Goal: Task Accomplishment & Management: Manage account settings

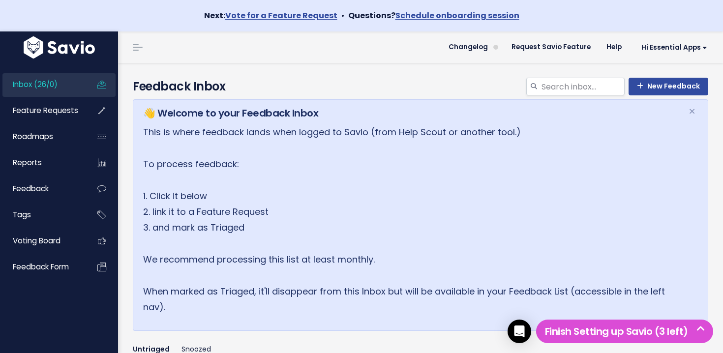
click at [64, 88] on link "Inbox (26/0)" at bounding box center [41, 84] width 79 height 23
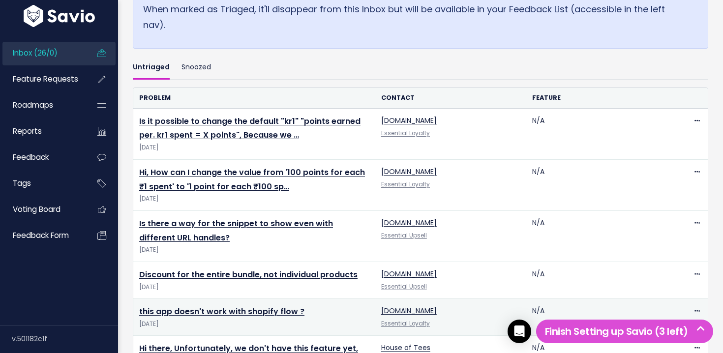
scroll to position [312, 0]
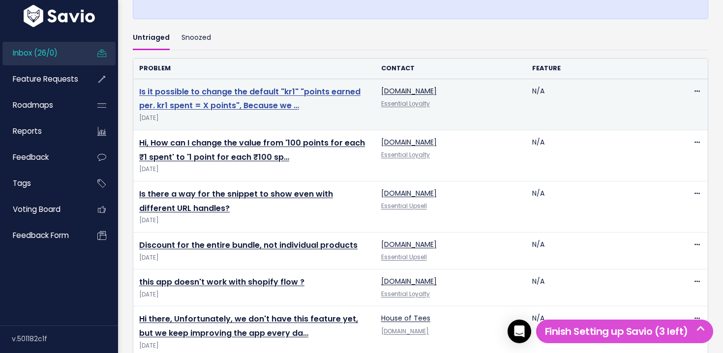
click at [212, 90] on link "Is it possible to change the default "kr1" "points earned per. kr1 spent = X po…" at bounding box center [249, 99] width 221 height 26
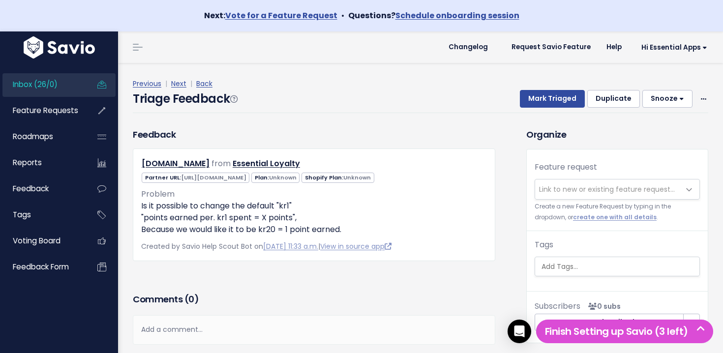
click at [578, 189] on span "Link to new or existing feature request..." at bounding box center [607, 189] width 136 height 10
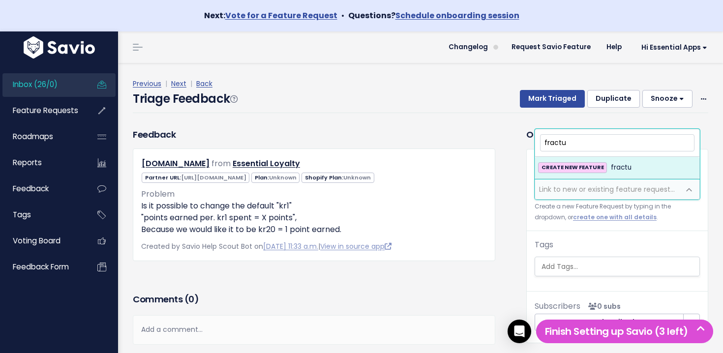
drag, startPoint x: 581, startPoint y: 143, endPoint x: 517, endPoint y: 139, distance: 63.5
click at [517, 140] on body "Next: Vote for a Feature Request • Questions? Schedule onboarding session Inbox…" at bounding box center [361, 205] width 723 height 410
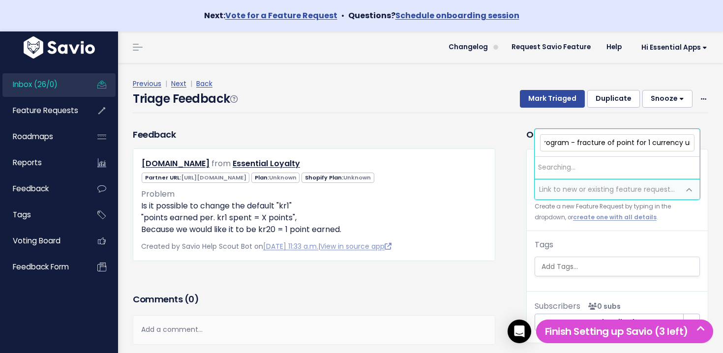
scroll to position [0, 35]
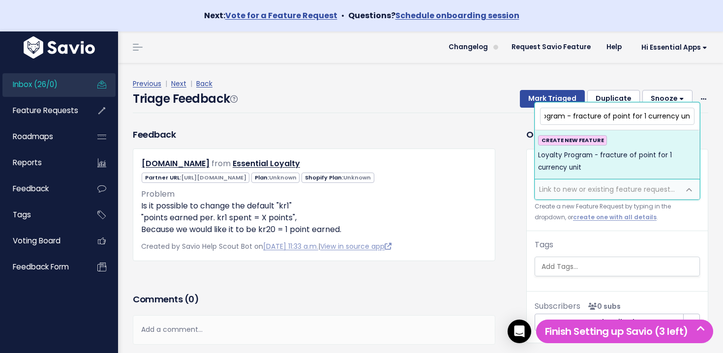
type input "Loyalty Program - fracture of point for 1 currency unit"
click at [633, 159] on span "Loyalty Program - fracture of point for 1 currency unit" at bounding box center [617, 161] width 158 height 24
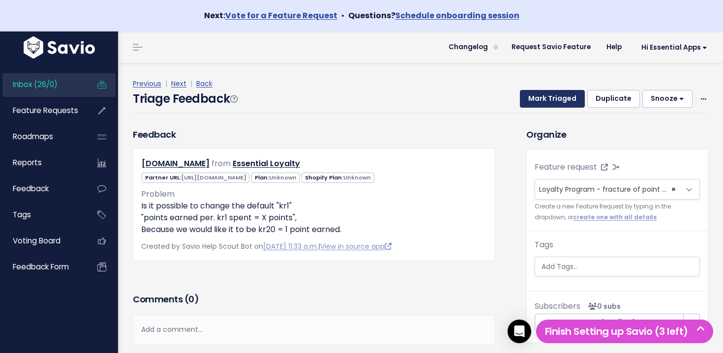
drag, startPoint x: 550, startPoint y: 101, endPoint x: 553, endPoint y: 107, distance: 7.0
click at [550, 101] on button "Mark Triaged" at bounding box center [552, 99] width 65 height 18
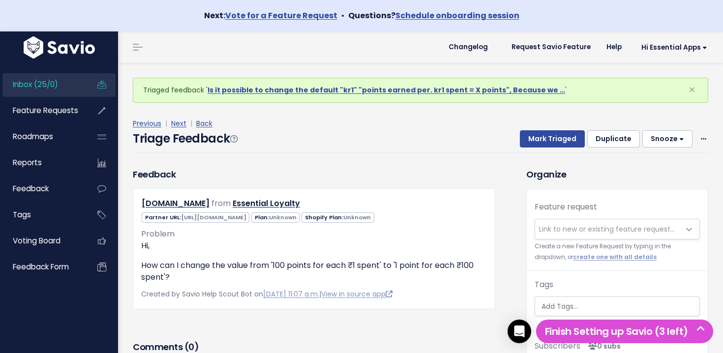
click at [75, 83] on link "Inbox (25/0)" at bounding box center [41, 84] width 79 height 23
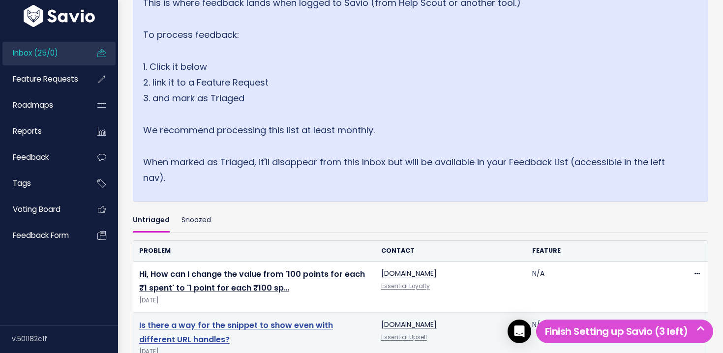
scroll to position [196, 0]
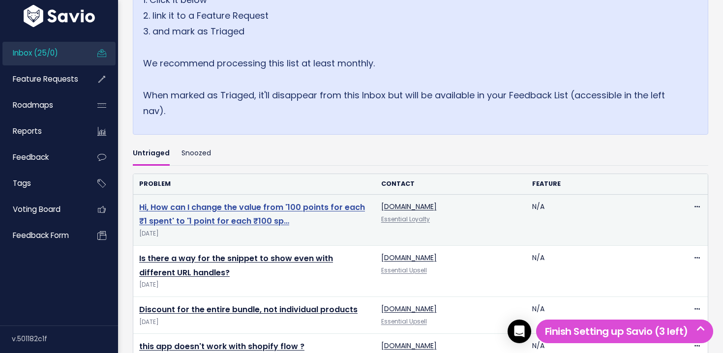
click at [172, 206] on link "Hi, How can I change the value from '100 points for each ₹1 spent' to '1 point …" at bounding box center [252, 215] width 226 height 26
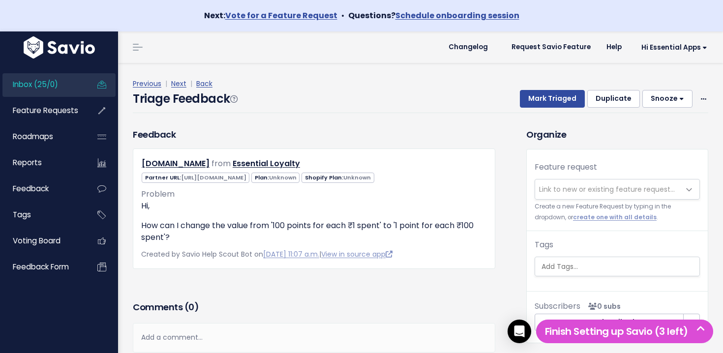
click at [593, 191] on span "Link to new or existing feature request..." at bounding box center [607, 189] width 136 height 10
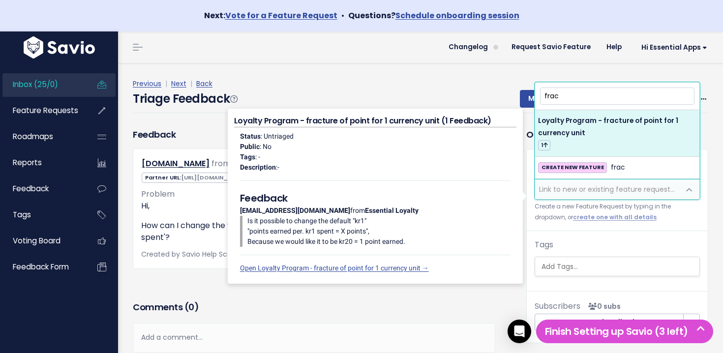
type input "frac"
select select "64857"
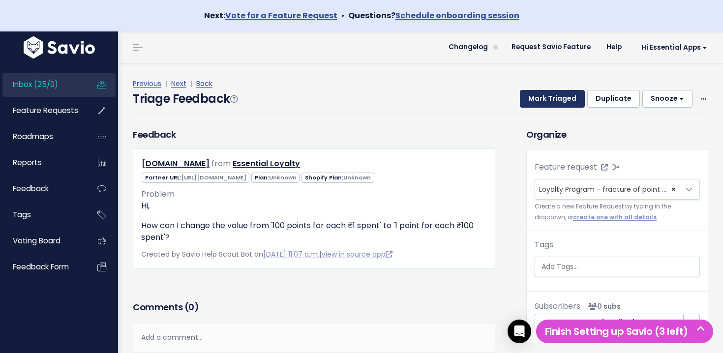
click at [536, 95] on button "Mark Triaged" at bounding box center [552, 99] width 65 height 18
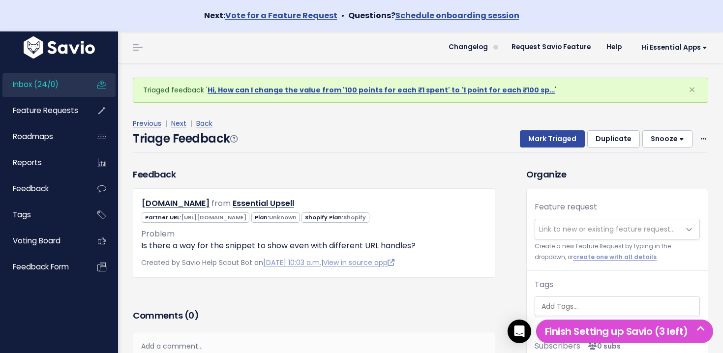
click at [57, 82] on span "Inbox (24/0)" at bounding box center [36, 84] width 46 height 10
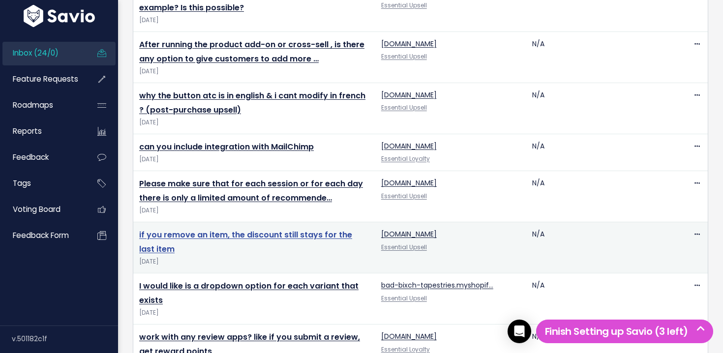
scroll to position [1196, 0]
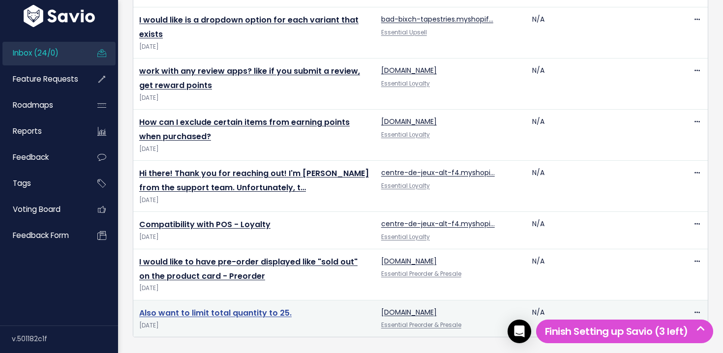
click at [267, 310] on link "Also want to limit total quantity to 25." at bounding box center [215, 312] width 152 height 11
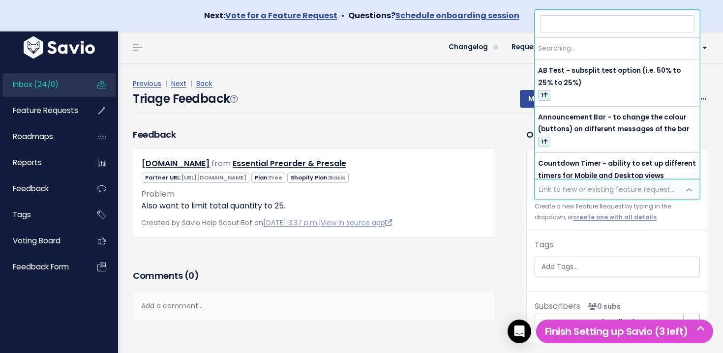
click at [591, 184] on span "Link to new or existing feature request..." at bounding box center [607, 189] width 136 height 10
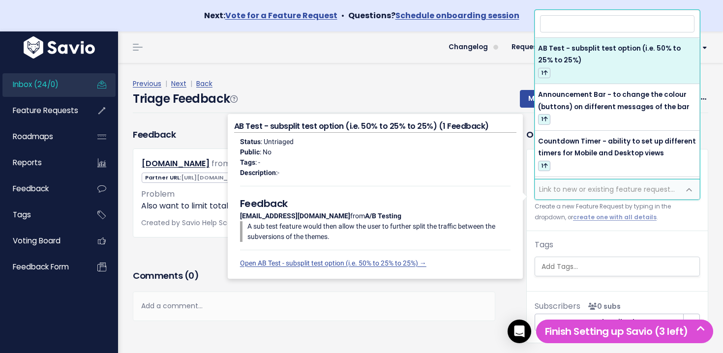
click at [344, 317] on div "Add a comment..." at bounding box center [314, 306] width 362 height 29
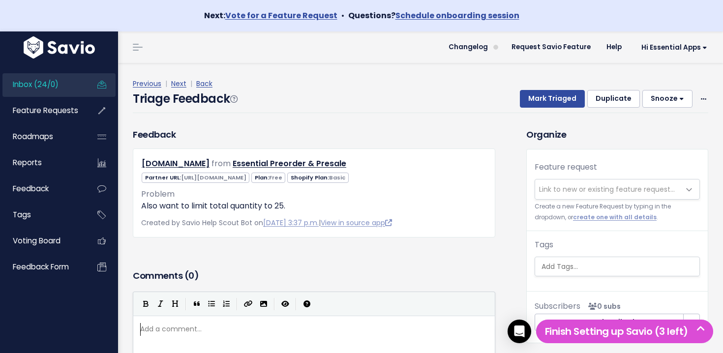
scroll to position [3, 0]
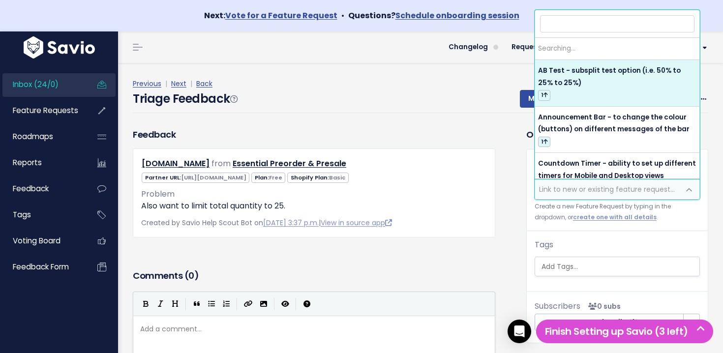
click at [580, 182] on span "Link to new or existing feature request..." at bounding box center [607, 189] width 145 height 20
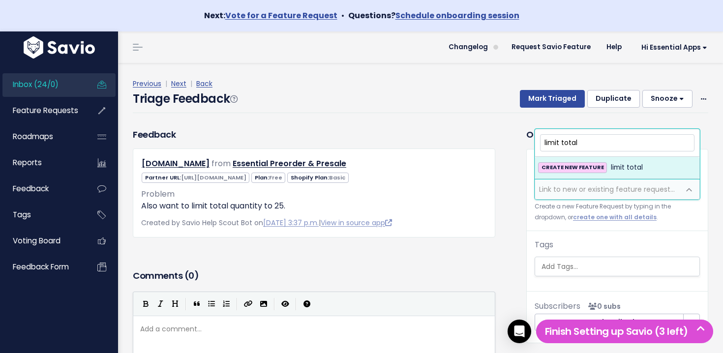
type input "limit total"
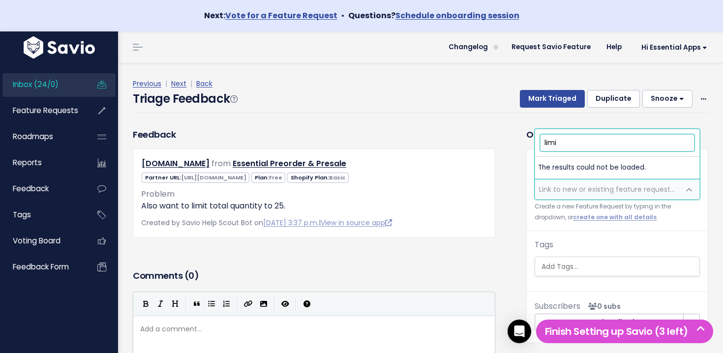
type input "limit"
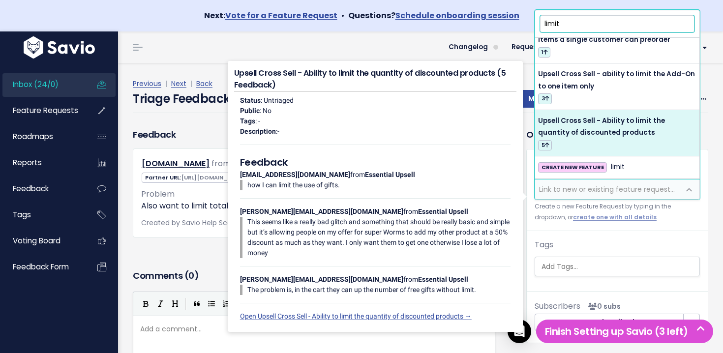
scroll to position [0, 0]
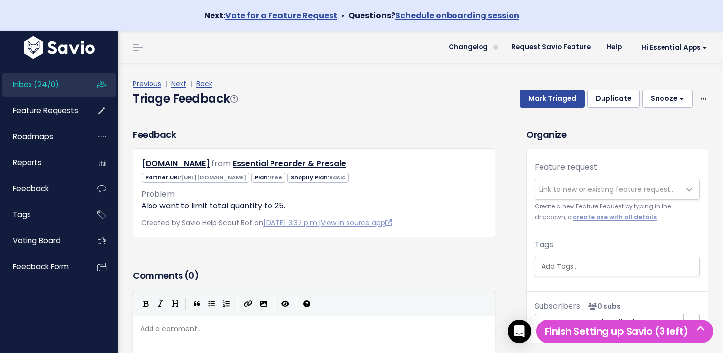
click at [445, 73] on div "Previous | Next | Back Triage Feedback Mark Triaged Duplicate Snooze 1 day 3 da…" at bounding box center [424, 95] width 583 height 65
click at [358, 222] on link "View in source app" at bounding box center [356, 223] width 71 height 10
click at [587, 173] on div "Feature request --------- Link to new or existing feature request... Create a n…" at bounding box center [617, 196] width 181 height 70
click at [588, 185] on span "Link to new or existing feature request..." at bounding box center [607, 189] width 136 height 10
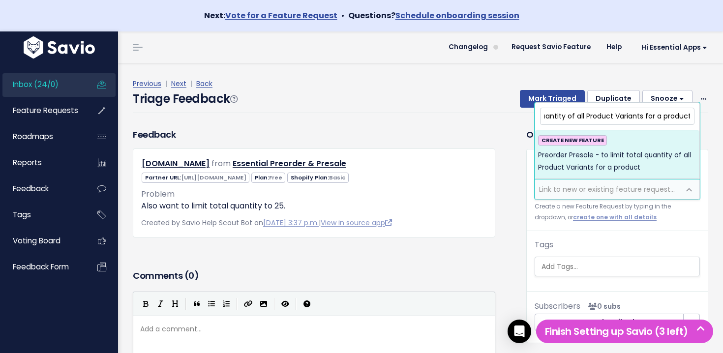
scroll to position [0, 114]
type input "Preorder Presale - to limit total quantity of all Product Variants for a product"
click at [613, 173] on span "Preorder Presale - to limit total quantity of all Product Variants for a product" at bounding box center [617, 161] width 158 height 24
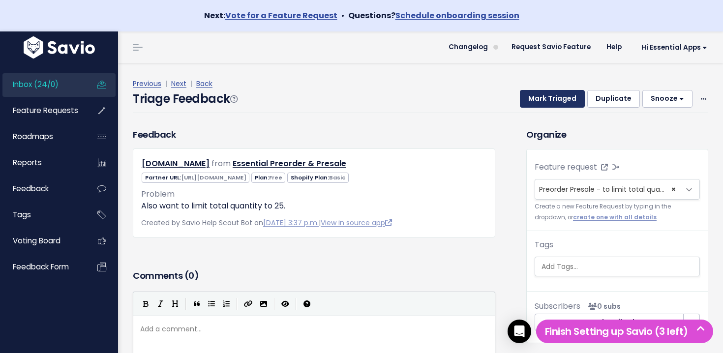
click at [553, 101] on button "Mark Triaged" at bounding box center [552, 99] width 65 height 18
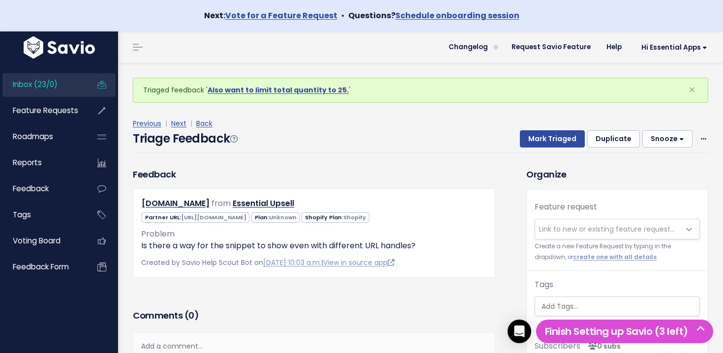
click at [64, 90] on link "Inbox (23/0)" at bounding box center [41, 84] width 79 height 23
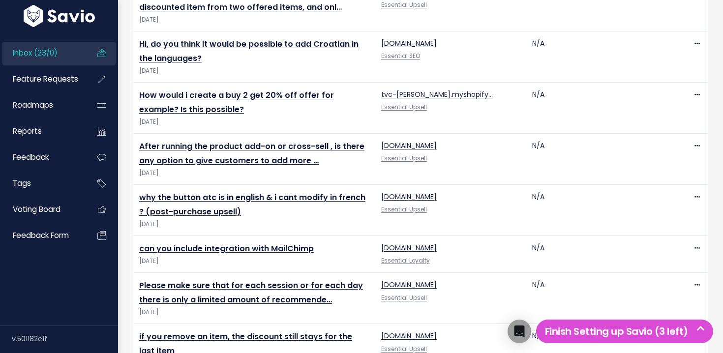
scroll to position [1160, 0]
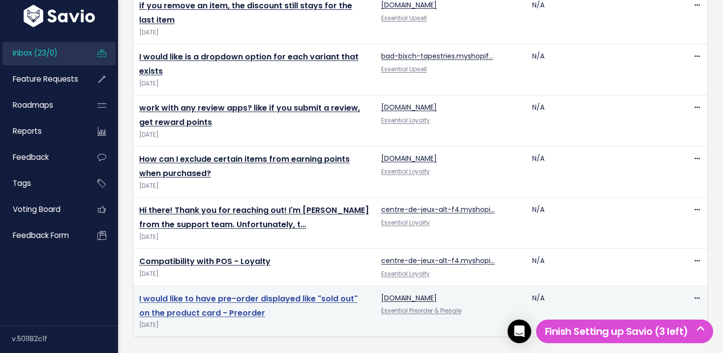
click at [238, 296] on link "I would like to have pre-order displayed like "sold out" on the product card - …" at bounding box center [248, 306] width 218 height 26
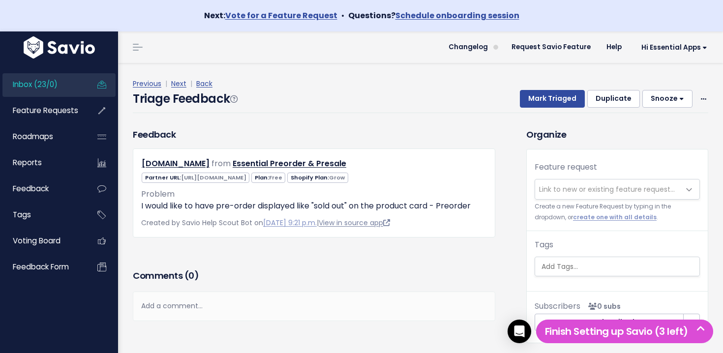
click at [368, 224] on link "View in source app" at bounding box center [354, 223] width 71 height 10
click at [595, 196] on span "Link to new or existing feature request..." at bounding box center [607, 189] width 145 height 20
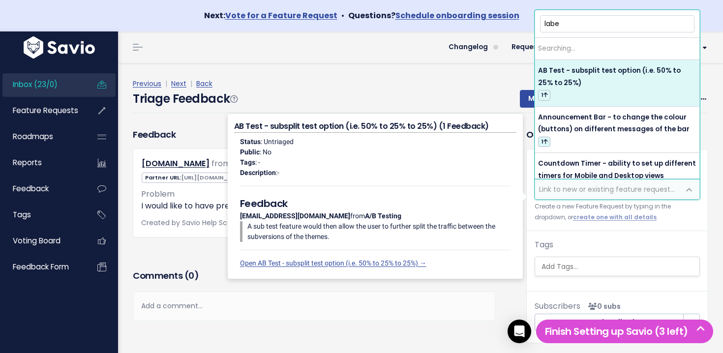
type input "label"
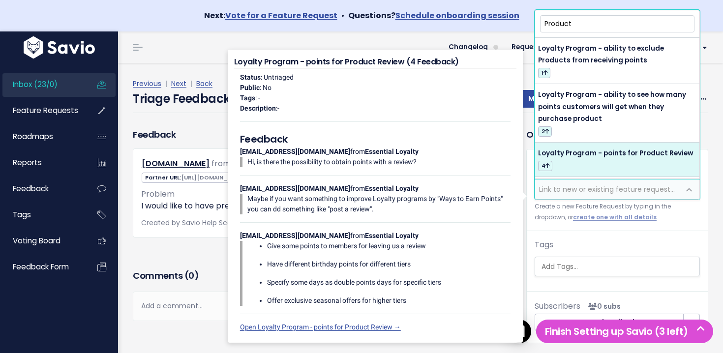
type input "O"
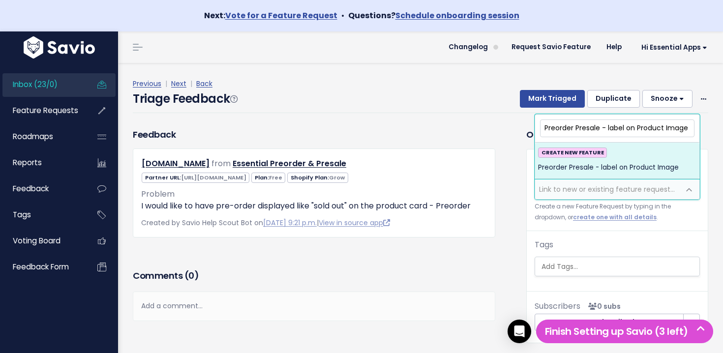
type input "Preorder Presale - label on Product Image"
click at [649, 158] on div "CREATE NEW FEATURE Preorder Presale - label on Product Image" at bounding box center [617, 161] width 158 height 27
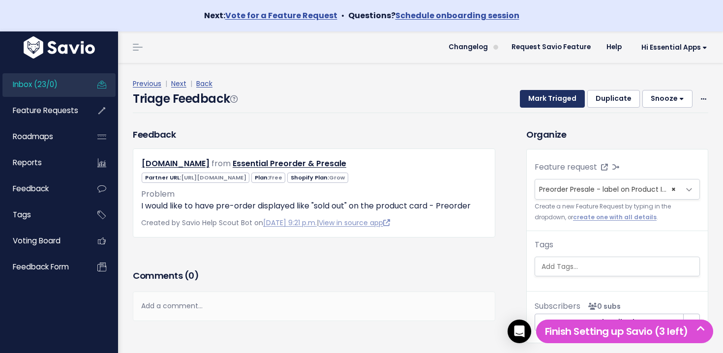
click at [545, 105] on button "Mark Triaged" at bounding box center [552, 99] width 65 height 18
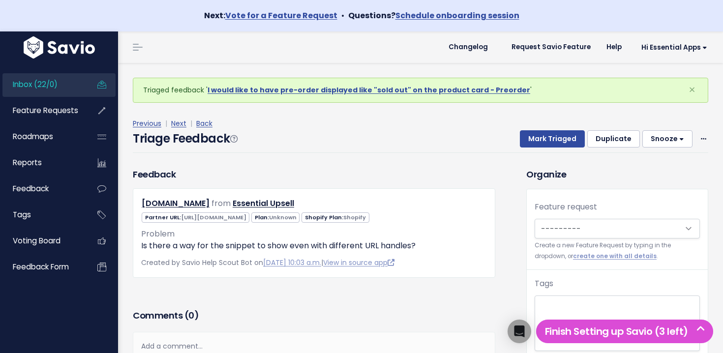
drag, startPoint x: 0, startPoint y: 0, endPoint x: 78, endPoint y: 82, distance: 113.4
click at [78, 82] on link "Inbox (22/0)" at bounding box center [41, 84] width 79 height 23
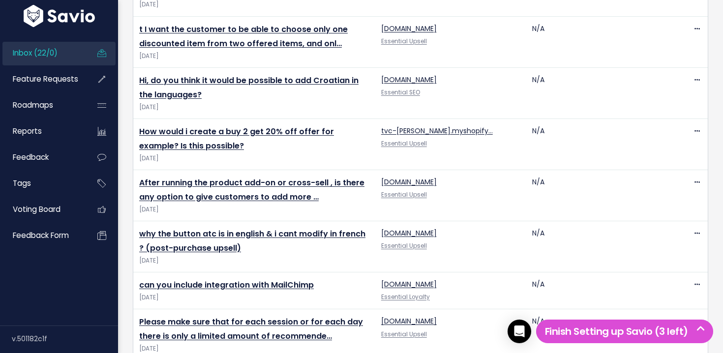
scroll to position [1108, 0]
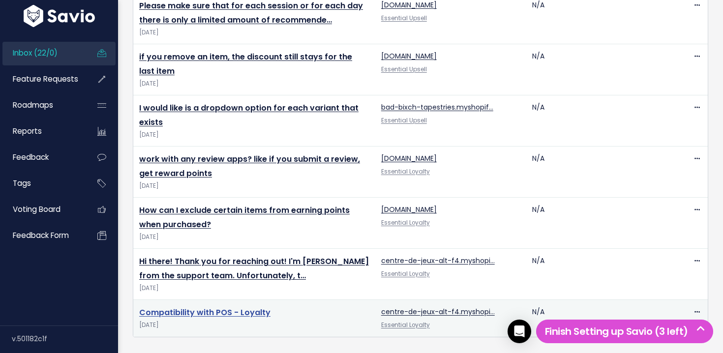
click at [213, 310] on link "Compatibility with POS - Loyalty" at bounding box center [204, 312] width 131 height 11
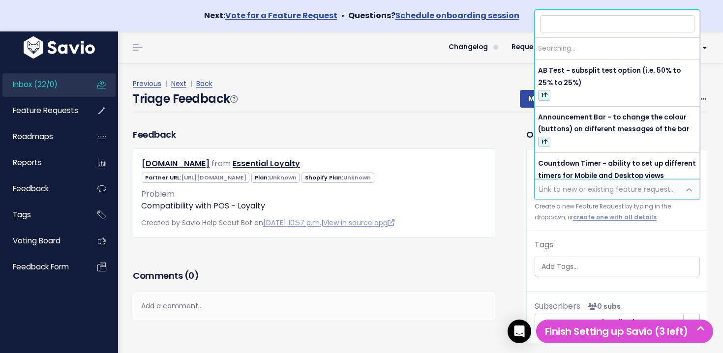
click at [597, 186] on span "Link to new or existing feature request..." at bounding box center [607, 189] width 136 height 10
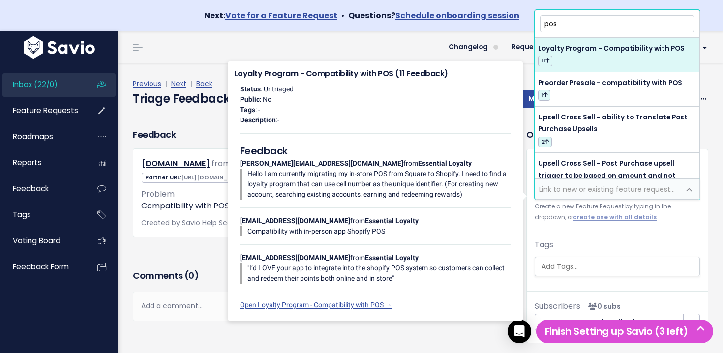
type input "pos"
select select "64380"
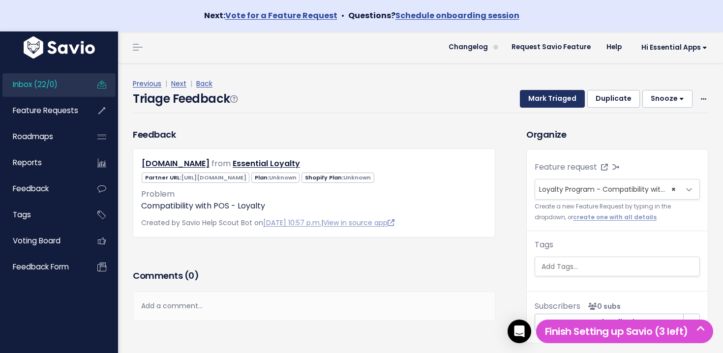
drag, startPoint x: 567, startPoint y: 100, endPoint x: 445, endPoint y: 96, distance: 122.0
click at [566, 100] on button "Mark Triaged" at bounding box center [552, 99] width 65 height 18
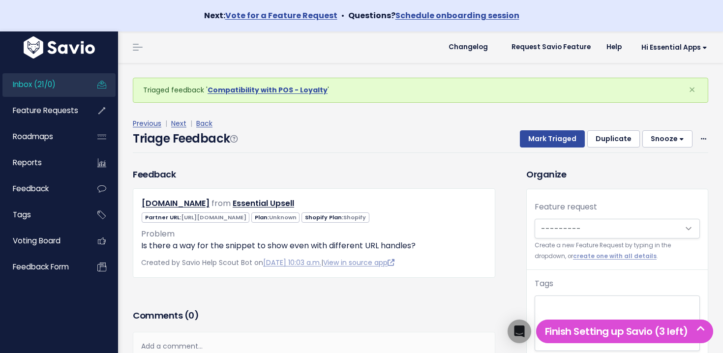
drag, startPoint x: 0, startPoint y: 0, endPoint x: 30, endPoint y: 84, distance: 89.1
click at [30, 84] on span "Inbox (21/0)" at bounding box center [34, 84] width 43 height 10
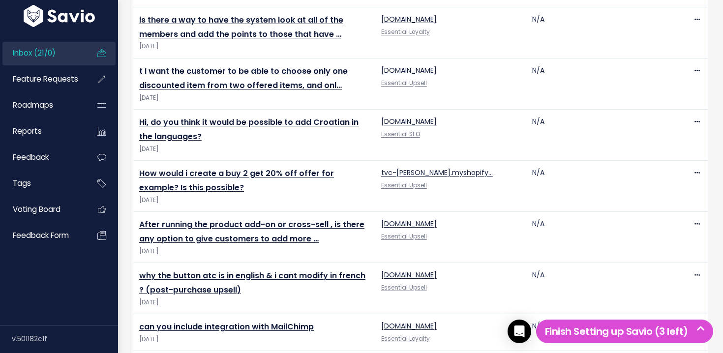
scroll to position [1071, 0]
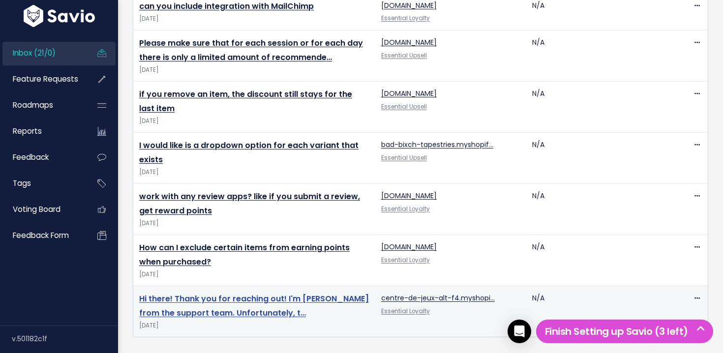
click at [254, 303] on link "Hi there! Thank you for reaching out! I'm Sebastian from the support team. Unfo…" at bounding box center [254, 306] width 230 height 26
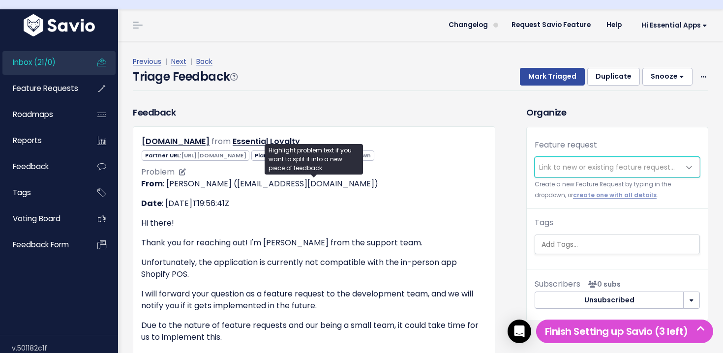
scroll to position [289, 0]
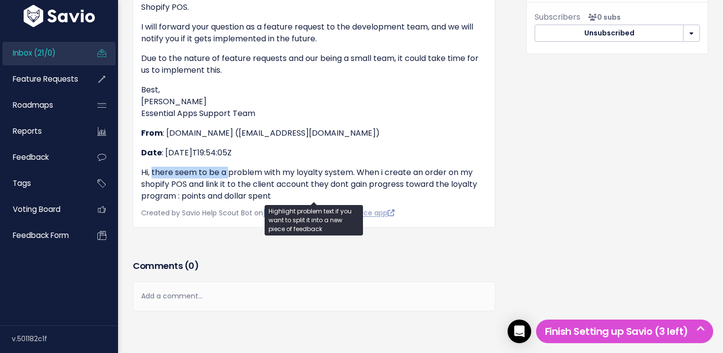
drag, startPoint x: 151, startPoint y: 173, endPoint x: 229, endPoint y: 175, distance: 78.2
click at [229, 175] on p "Hi, there seem to be a problem with my loyalty system. When i create an order o…" at bounding box center [314, 184] width 346 height 35
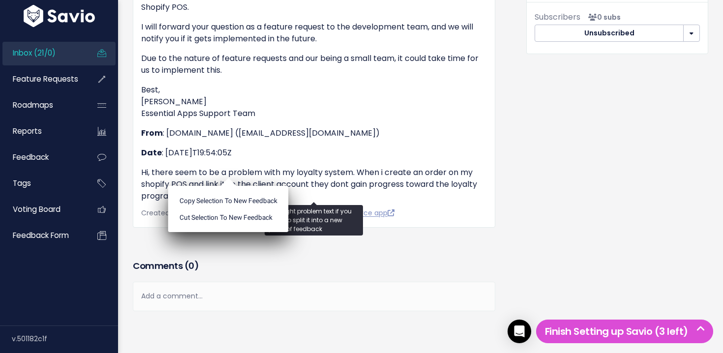
drag, startPoint x: 229, startPoint y: 175, endPoint x: 238, endPoint y: 177, distance: 8.7
click at [230, 186] on ul "Copy selection to new Feedback Cut selection to new Feedback" at bounding box center [228, 209] width 120 height 46
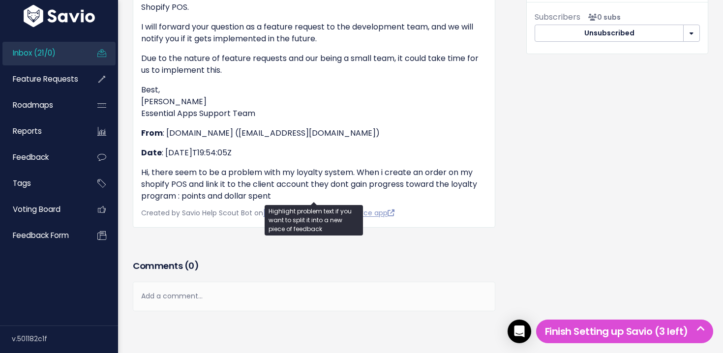
drag, startPoint x: 296, startPoint y: 176, endPoint x: 302, endPoint y: 177, distance: 7.0
click at [296, 176] on p "Hi, there seem to be a problem with my loyalty system. When i create an order o…" at bounding box center [314, 184] width 346 height 35
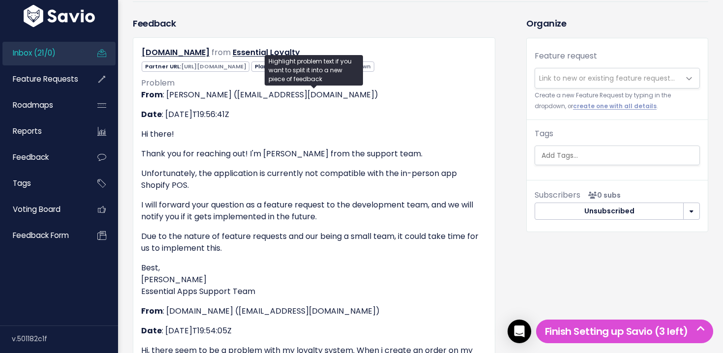
scroll to position [0, 0]
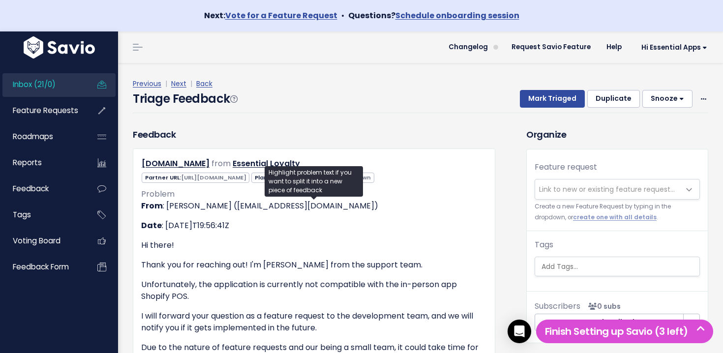
click at [711, 99] on div "Previous | Next | Back Triage Feedback Mark Triaged Duplicate Snooze 1 day 3 da…" at bounding box center [424, 95] width 583 height 35
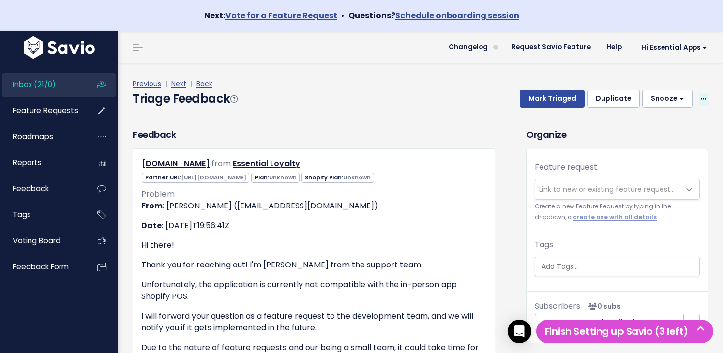
click at [704, 99] on icon at bounding box center [703, 99] width 5 height 6
drag, startPoint x: 497, startPoint y: 156, endPoint x: 506, endPoint y: 159, distance: 9.2
click at [499, 156] on div "Feedback centre-de-jeux-alt-f4.myshopify.com from Essential Loyalty" at bounding box center [313, 322] width 377 height 389
click at [575, 190] on span "Link to new or existing feature request..." at bounding box center [607, 189] width 136 height 10
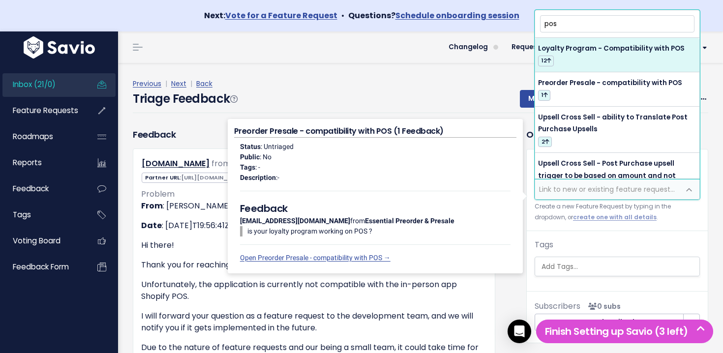
type input "pos"
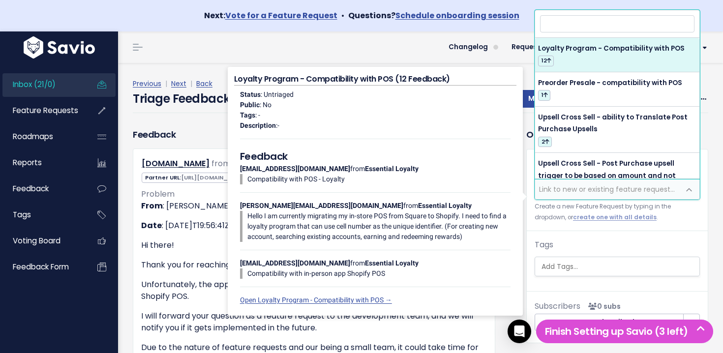
select select "64380"
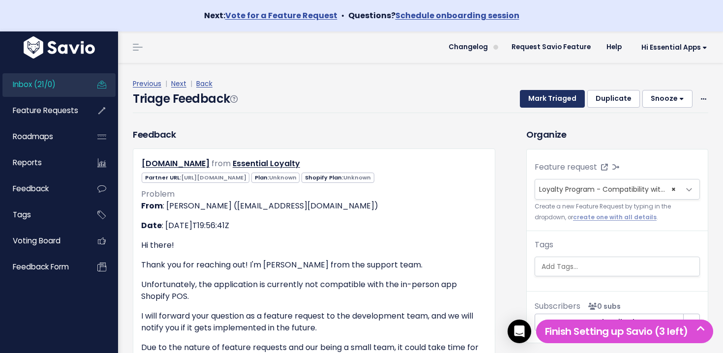
click at [555, 103] on button "Mark Triaged" at bounding box center [552, 99] width 65 height 18
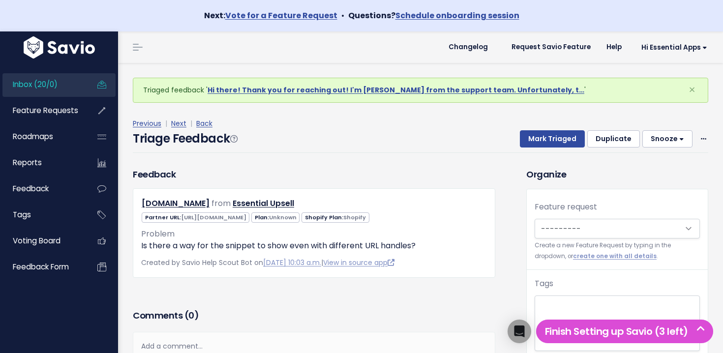
click at [25, 84] on span "Inbox (20/0)" at bounding box center [35, 84] width 45 height 10
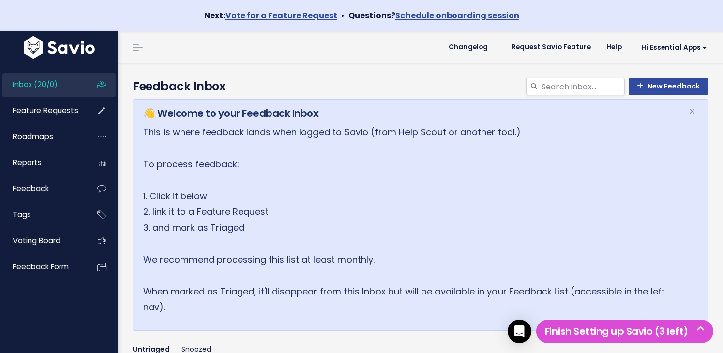
scroll to position [1020, 0]
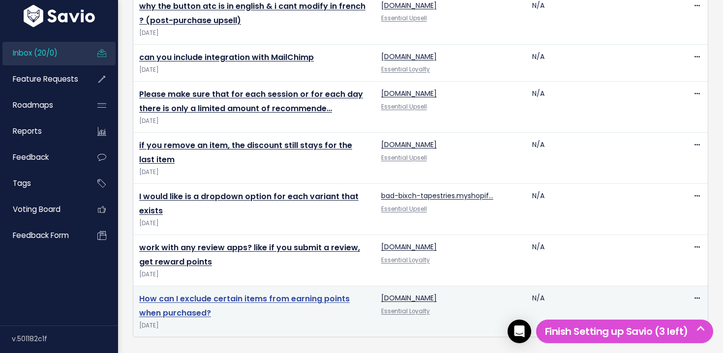
click at [256, 301] on link "How can I exclude certain items from earning points when purchased?" at bounding box center [244, 306] width 210 height 26
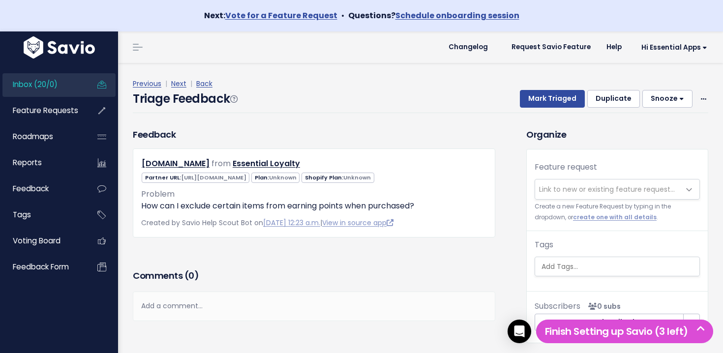
click at [569, 186] on span "Link to new or existing feature request..." at bounding box center [607, 189] width 136 height 10
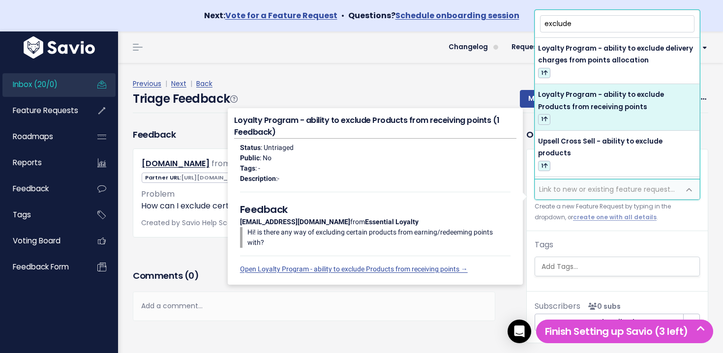
type input "exclude"
select select "64707"
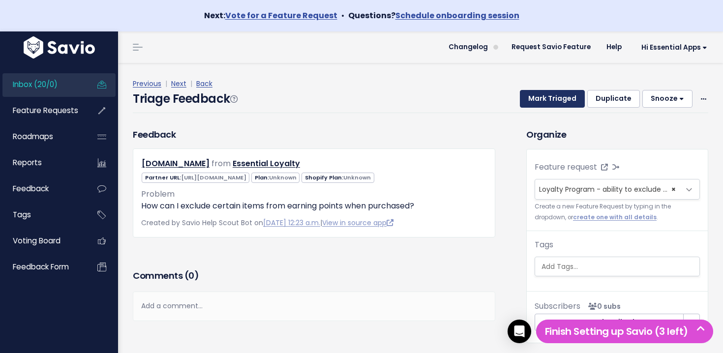
click at [566, 97] on button "Mark Triaged" at bounding box center [552, 99] width 65 height 18
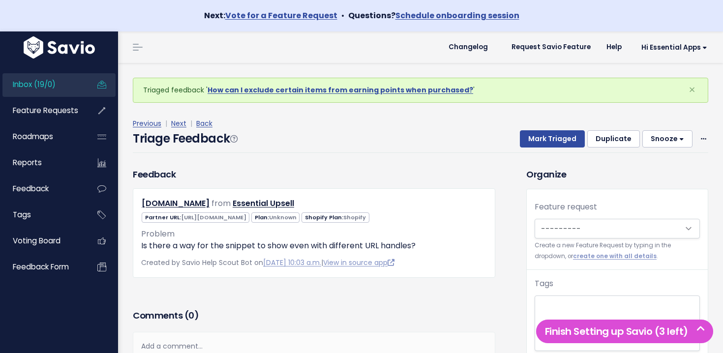
click at [43, 88] on span "Inbox (19/0)" at bounding box center [34, 84] width 43 height 10
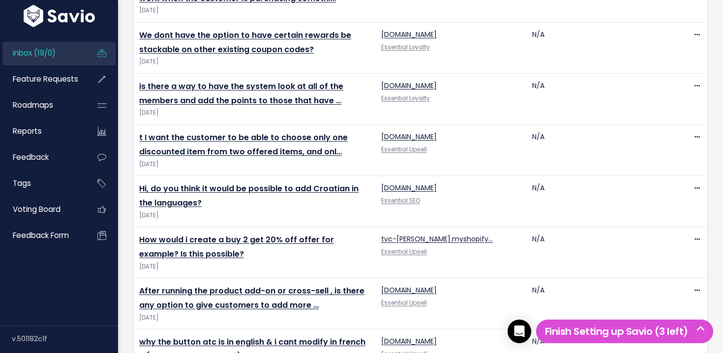
scroll to position [969, 0]
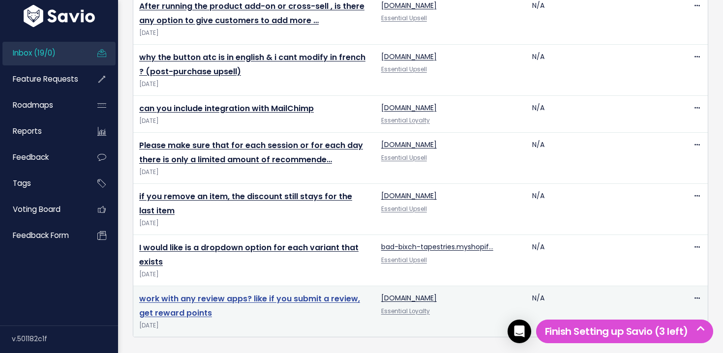
click at [286, 301] on link "work with any review apps? like if you submit a review, get reward points" at bounding box center [249, 306] width 221 height 26
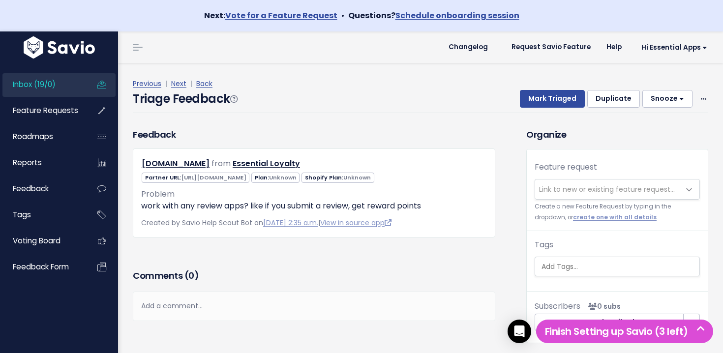
click at [571, 183] on span "Link to new or existing feature request..." at bounding box center [607, 189] width 145 height 20
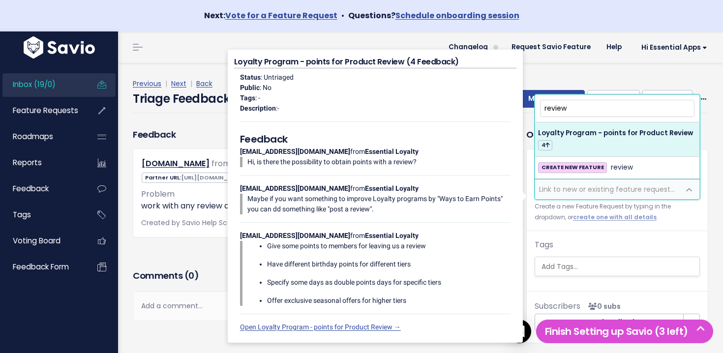
type input "review"
select select "64476"
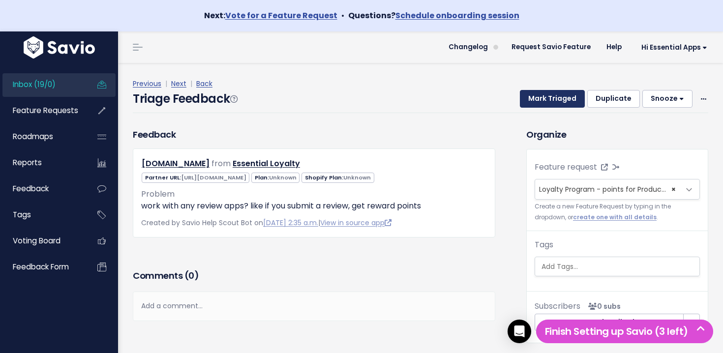
click at [550, 95] on button "Mark Triaged" at bounding box center [552, 99] width 65 height 18
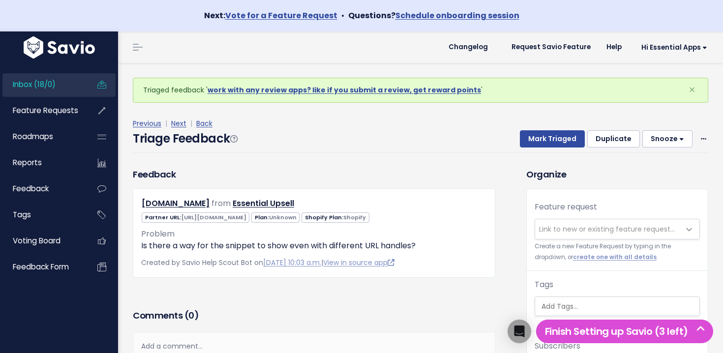
click at [30, 85] on span "Inbox (18/0)" at bounding box center [34, 84] width 43 height 10
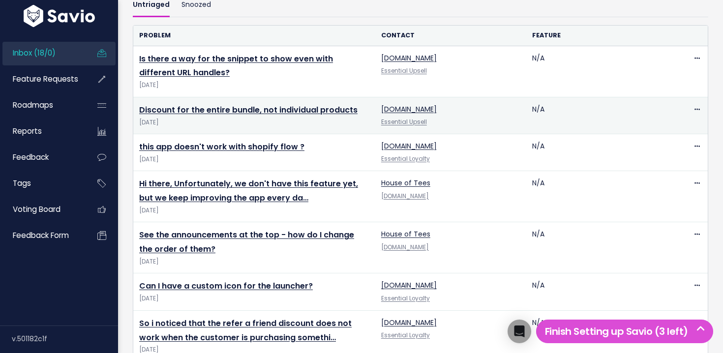
scroll to position [918, 0]
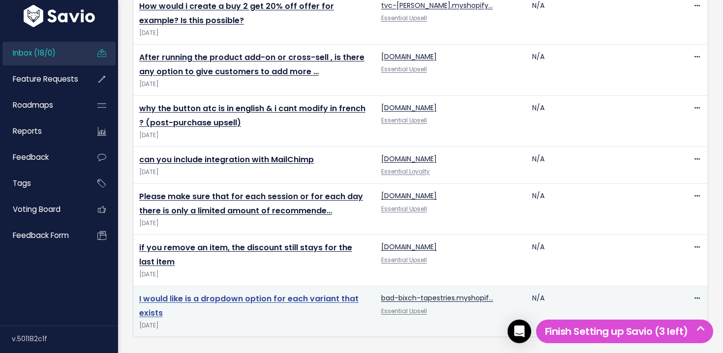
click at [257, 301] on link "I would like is a dropdown option for each variant that exists" at bounding box center [248, 306] width 219 height 26
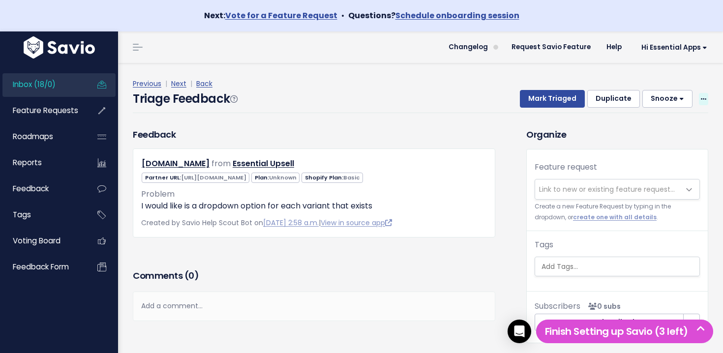
click at [699, 94] on span at bounding box center [703, 99] width 9 height 12
click at [643, 142] on link "Delete" at bounding box center [664, 145] width 71 height 19
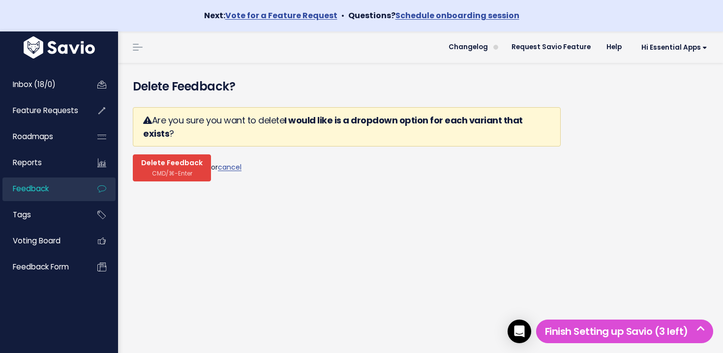
click at [180, 170] on span "CMD/⌘-Enter" at bounding box center [172, 173] width 40 height 7
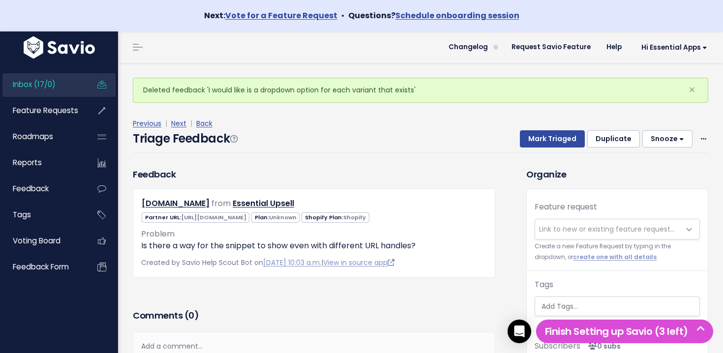
click at [50, 82] on span "Inbox (17/0)" at bounding box center [34, 84] width 43 height 10
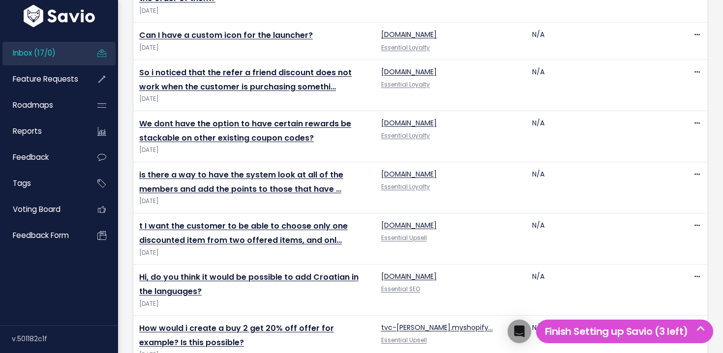
scroll to position [866, 0]
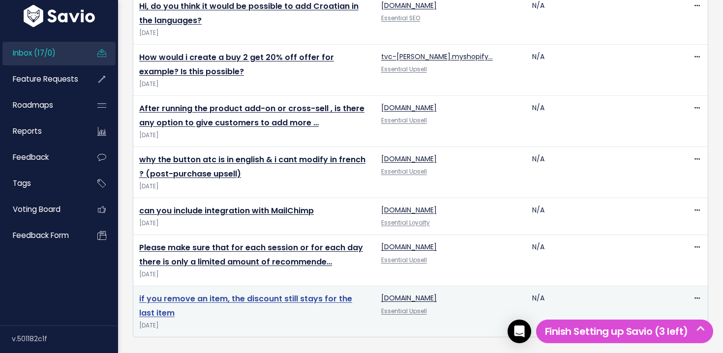
click at [252, 300] on link "if you remove an item, the discount still stays for the last item" at bounding box center [245, 306] width 213 height 26
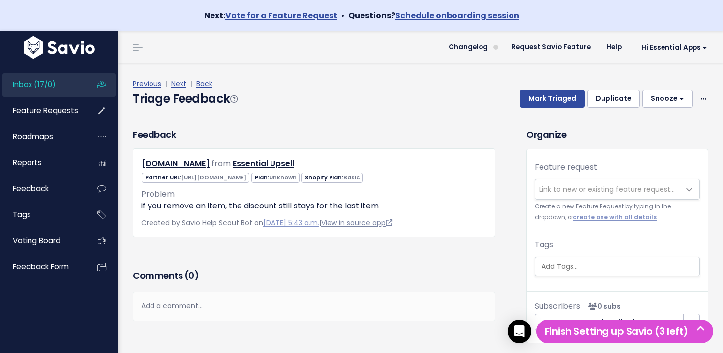
click at [378, 223] on link "View in source app" at bounding box center [356, 223] width 71 height 10
click at [708, 97] on span at bounding box center [703, 98] width 9 height 12
click at [640, 151] on link "Delete" at bounding box center [664, 144] width 71 height 19
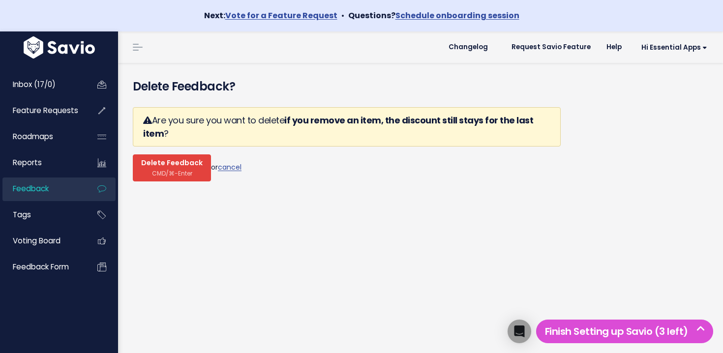
click at [191, 166] on span "Delete Feedback" at bounding box center [171, 163] width 61 height 9
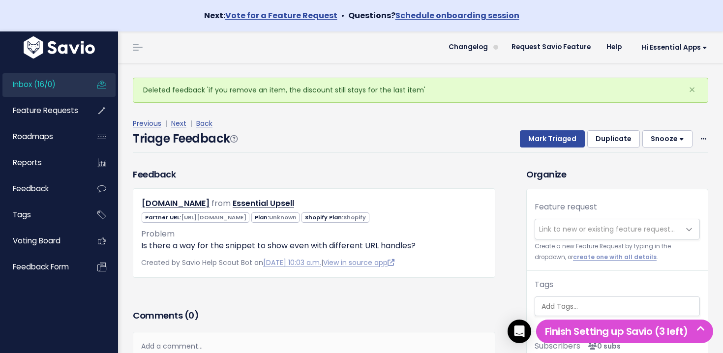
click at [74, 89] on link "Inbox (16/0)" at bounding box center [41, 84] width 79 height 23
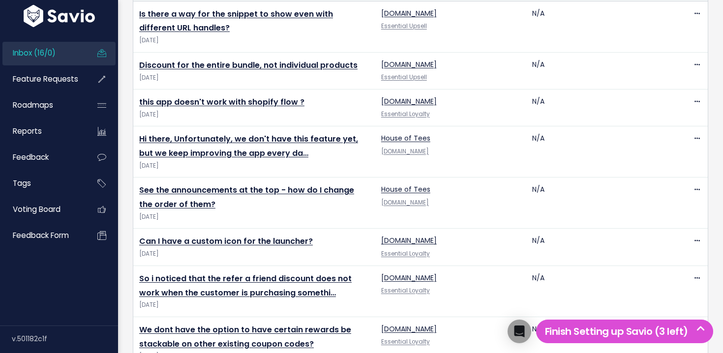
scroll to position [815, 0]
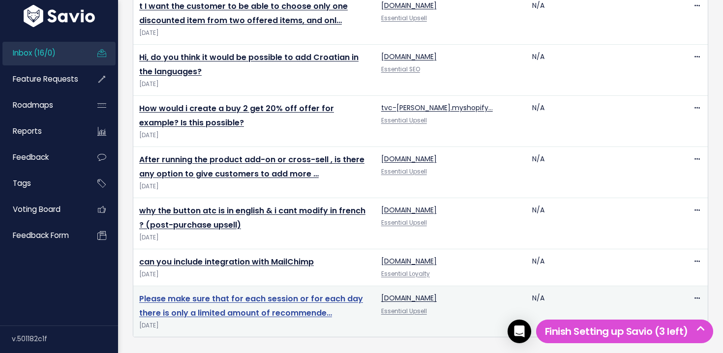
click at [259, 307] on link "Please make sure that for each session or for each day there is only a limited …" at bounding box center [251, 306] width 224 height 26
click at [261, 301] on link "Please make sure that for each session or for each day there is only a limited …" at bounding box center [251, 306] width 224 height 26
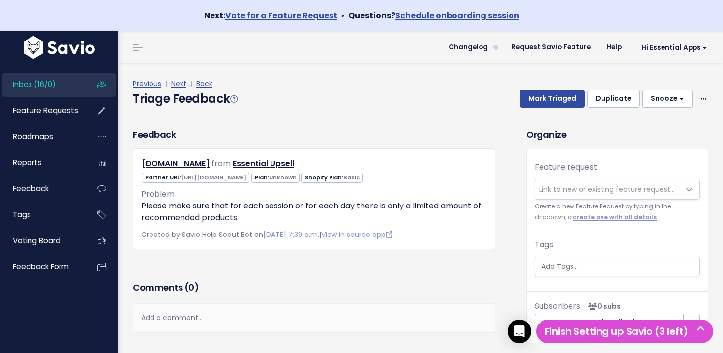
click at [698, 100] on div "Mark Triaged Duplicate [GEOGRAPHIC_DATA] 1 day 3 days 7 days 14 days Edit Delete" at bounding box center [608, 99] width 200 height 18
click at [701, 98] on icon at bounding box center [703, 99] width 5 height 6
click at [641, 147] on link "Delete" at bounding box center [664, 145] width 71 height 19
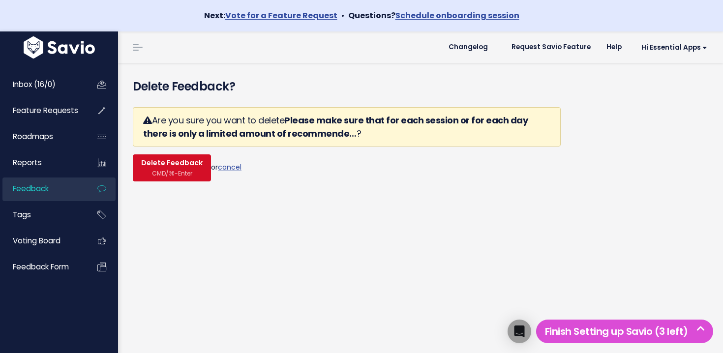
click at [190, 166] on span "Delete Feedback" at bounding box center [171, 163] width 61 height 9
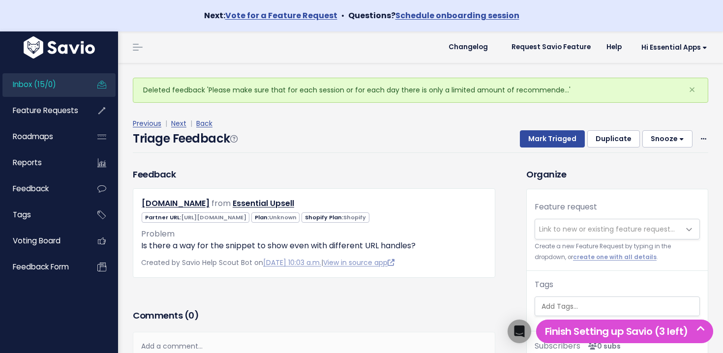
click at [66, 92] on link "Inbox (15/0)" at bounding box center [41, 84] width 79 height 23
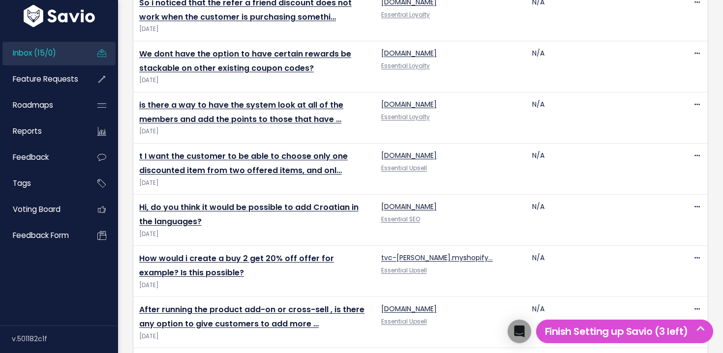
scroll to position [764, 0]
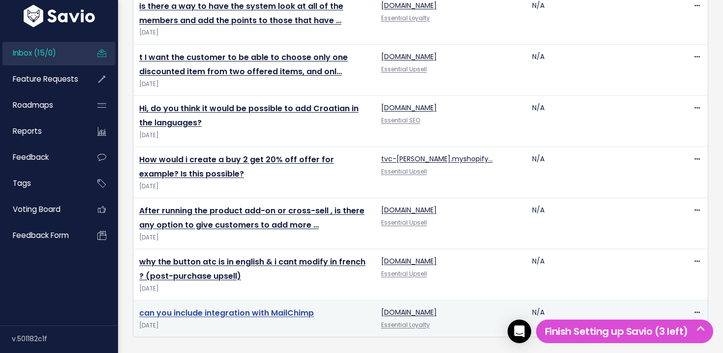
click at [252, 310] on link "can you include integration with MailChimp" at bounding box center [226, 312] width 175 height 11
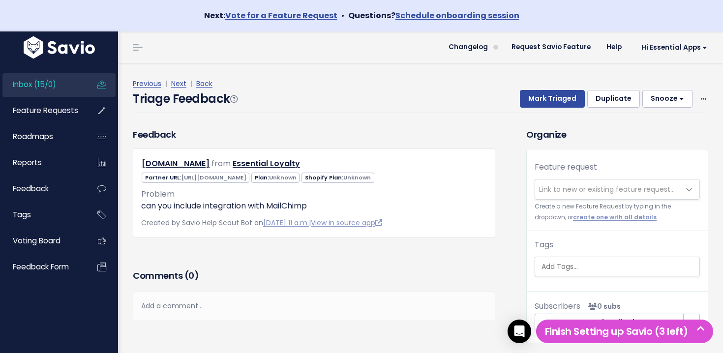
click at [586, 183] on span "Link to new or existing feature request..." at bounding box center [607, 189] width 145 height 20
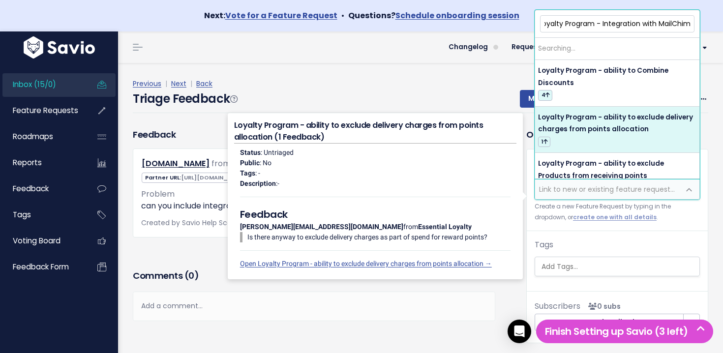
scroll to position [0, 10]
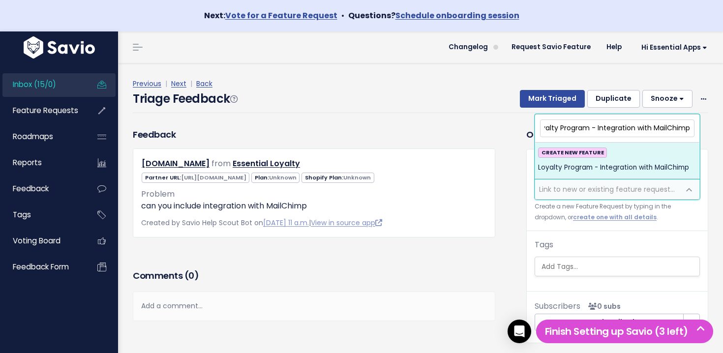
type input "Loyalty Program - Integration with MailChimp"
click at [595, 159] on div "CREATE NEW FEATURE Loyalty Program - Integration with MailChimp" at bounding box center [617, 161] width 158 height 27
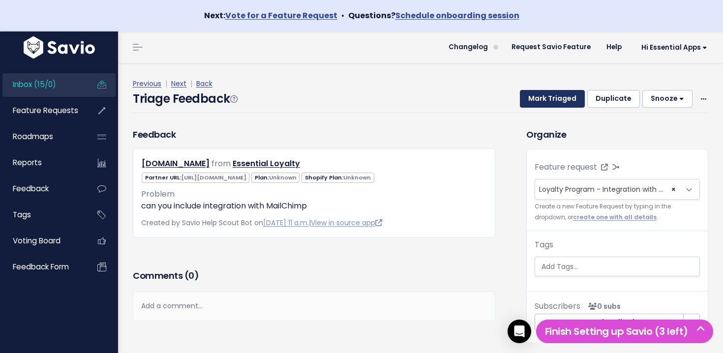
click at [548, 102] on button "Mark Triaged" at bounding box center [552, 99] width 65 height 18
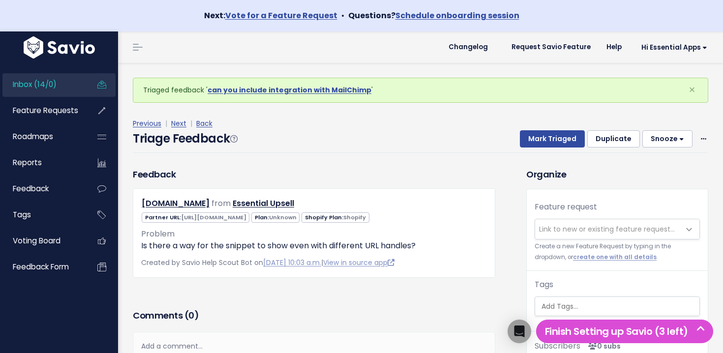
click at [45, 79] on span "Inbox (14/0)" at bounding box center [35, 84] width 44 height 10
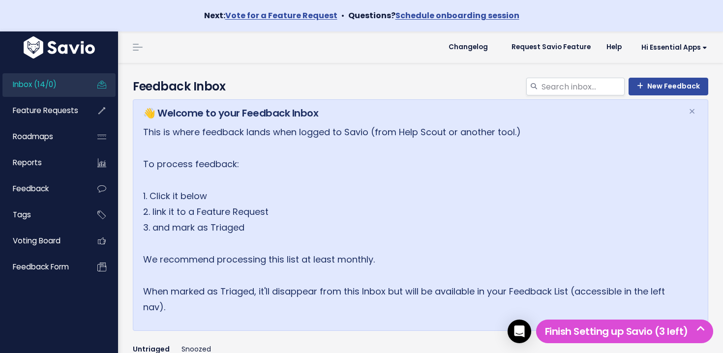
scroll to position [727, 0]
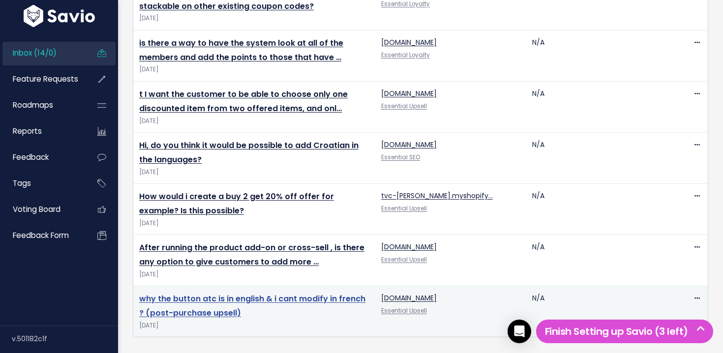
click at [251, 298] on link "why the button atc is in english & i cant modify in french ? (post-purchase ups…" at bounding box center [252, 306] width 226 height 26
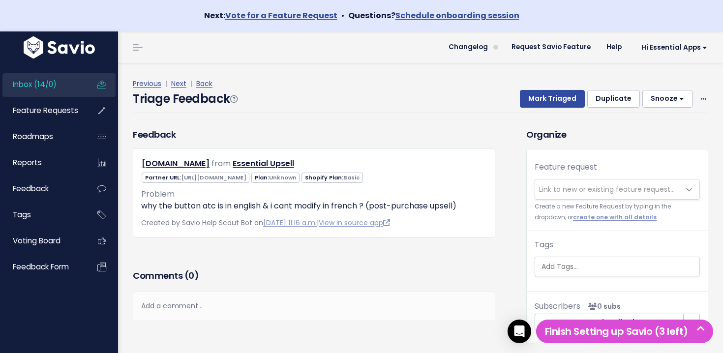
click at [593, 188] on span "Link to new or existing feature request..." at bounding box center [607, 189] width 136 height 10
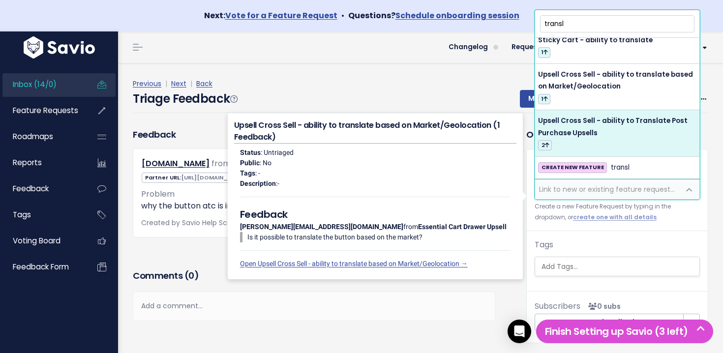
scroll to position [42, 0]
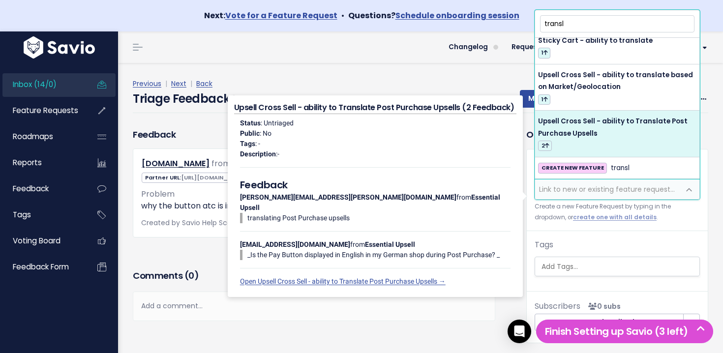
type input "transl"
select select "64646"
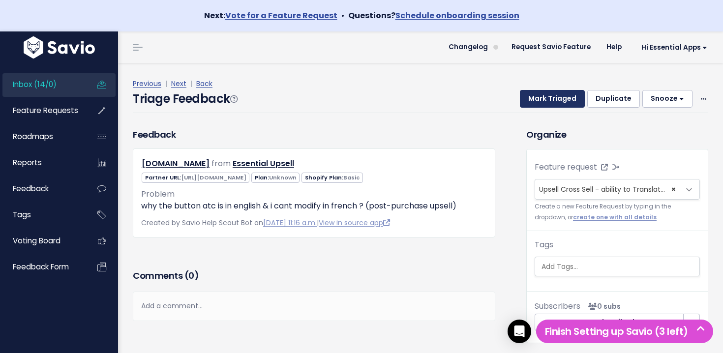
click at [568, 100] on button "Mark Triaged" at bounding box center [552, 99] width 65 height 18
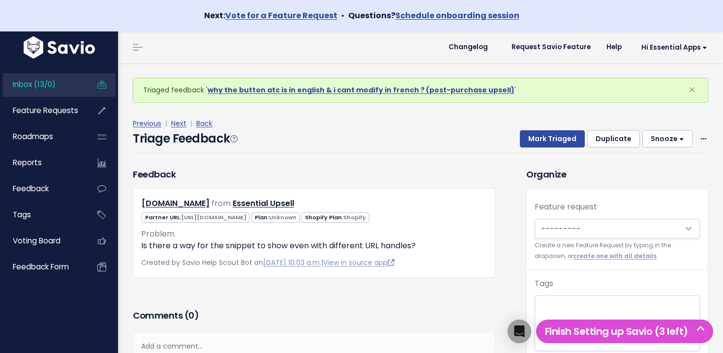
click at [47, 86] on span "Inbox (13/0)" at bounding box center [34, 84] width 43 height 10
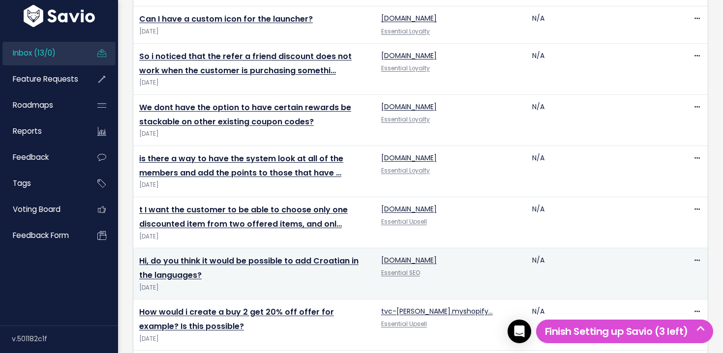
scroll to position [676, 0]
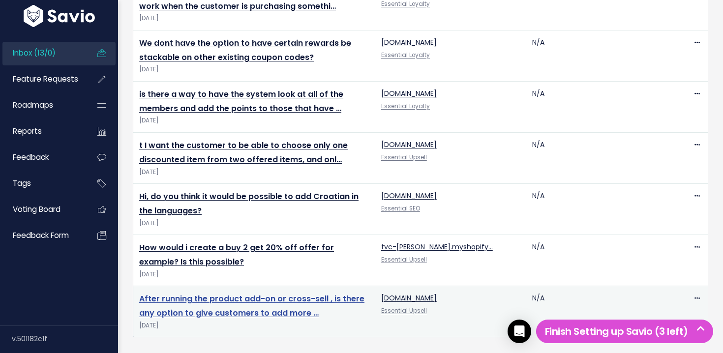
click at [257, 297] on link "After running the product add-on or cross-sell , is there any option to give cu…" at bounding box center [251, 306] width 225 height 26
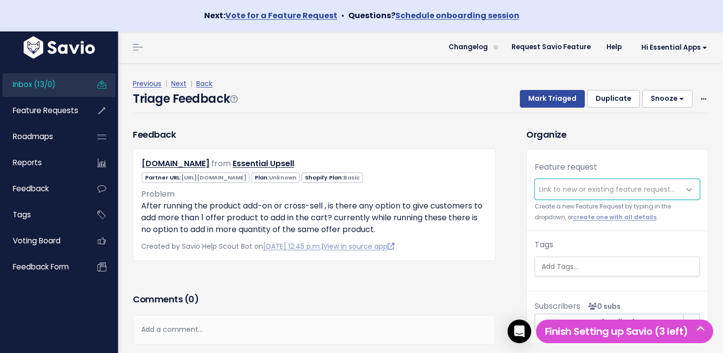
scroll to position [17, 0]
